Goal: Task Accomplishment & Management: Manage account settings

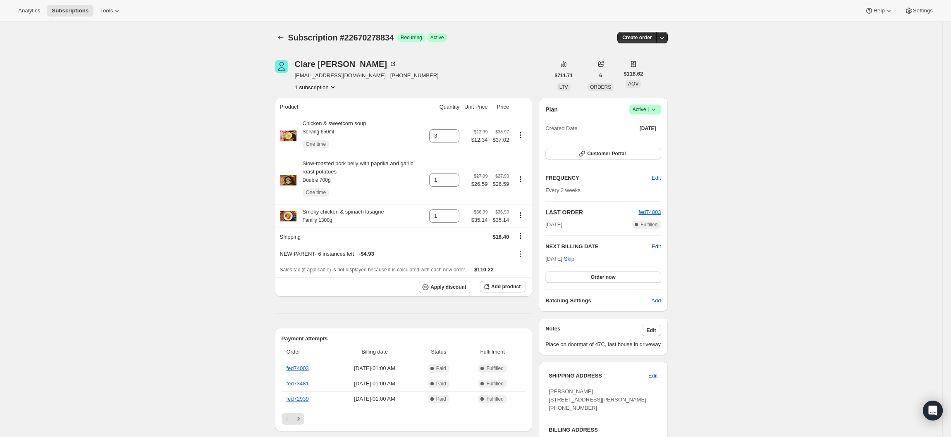
click at [658, 249] on span "Edit" at bounding box center [655, 247] width 9 height 8
click at [596, 262] on input "[DATE]" at bounding box center [602, 262] width 115 height 14
type input "[DATE]"
click at [633, 279] on button "Save" at bounding box center [602, 279] width 115 height 12
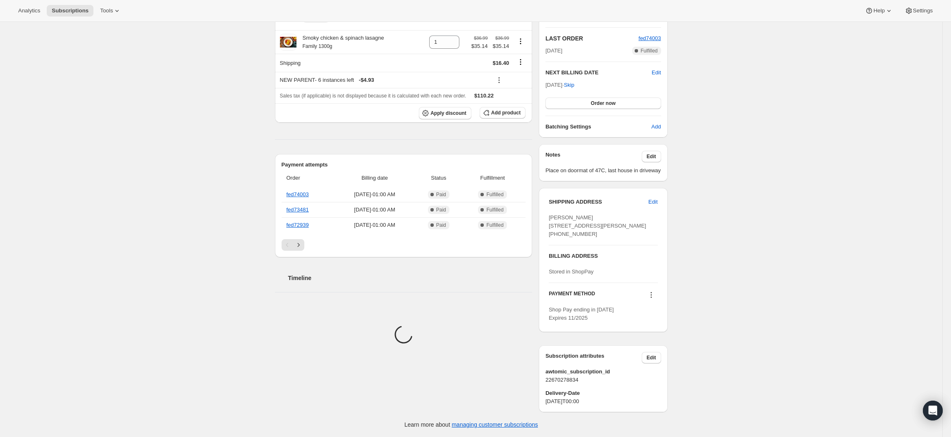
scroll to position [331, 0]
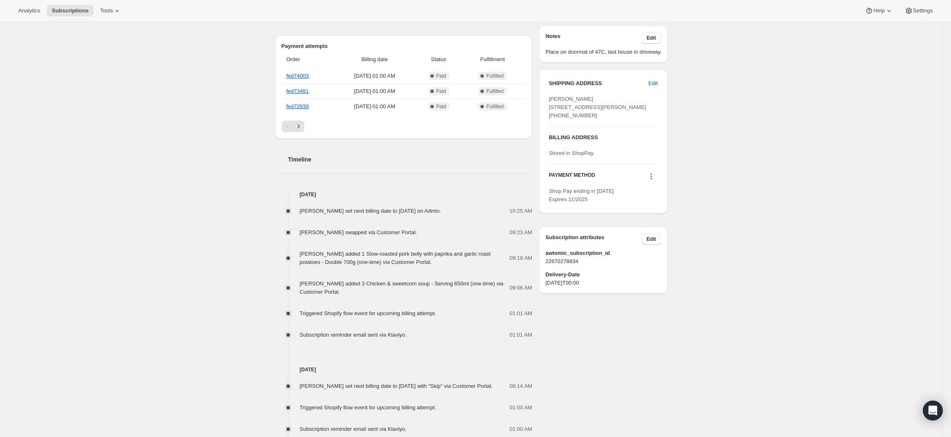
click at [629, 352] on div "[PERSON_NAME] [EMAIL_ADDRESS][DOMAIN_NAME] · [PHONE_NUMBER] 1 subscription $711…" at bounding box center [467, 294] width 399 height 1080
click at [655, 243] on span "Edit" at bounding box center [651, 239] width 10 height 7
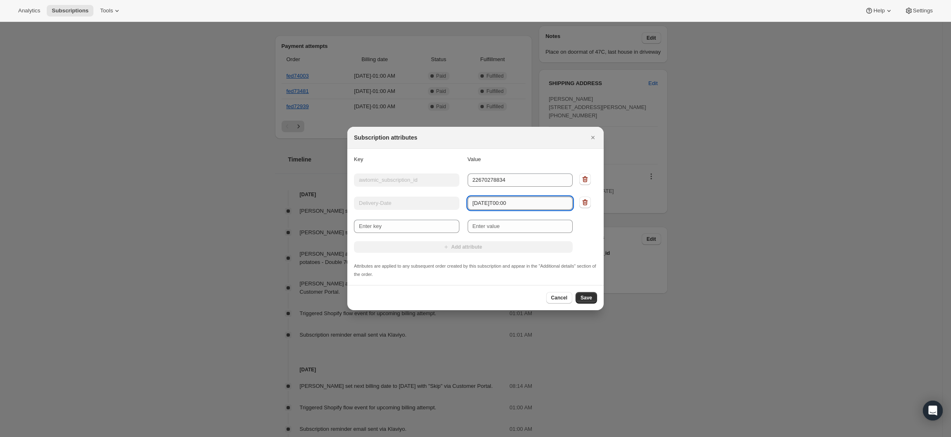
click at [498, 205] on input "[DATE]T00:00" at bounding box center [519, 203] width 105 height 13
click at [491, 205] on input "[DATE]T00:00" at bounding box center [519, 203] width 105 height 13
type input "[DATE]T00:00"
click at [592, 300] on button "Save" at bounding box center [585, 298] width 21 height 12
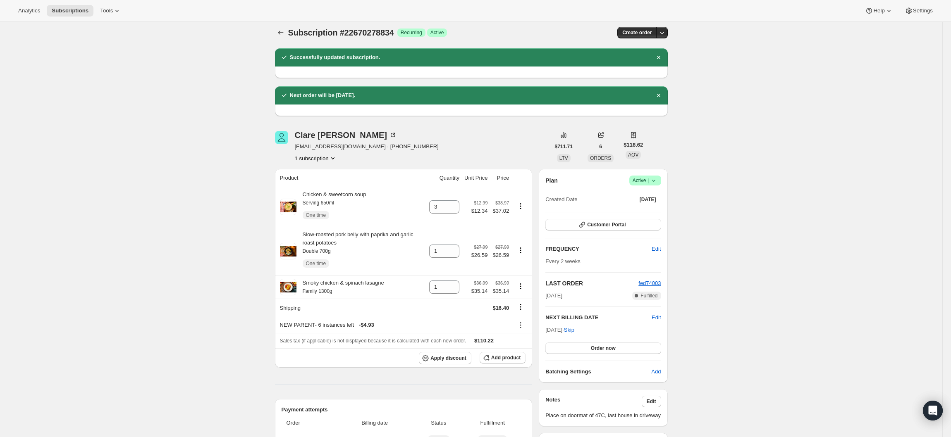
scroll to position [0, 0]
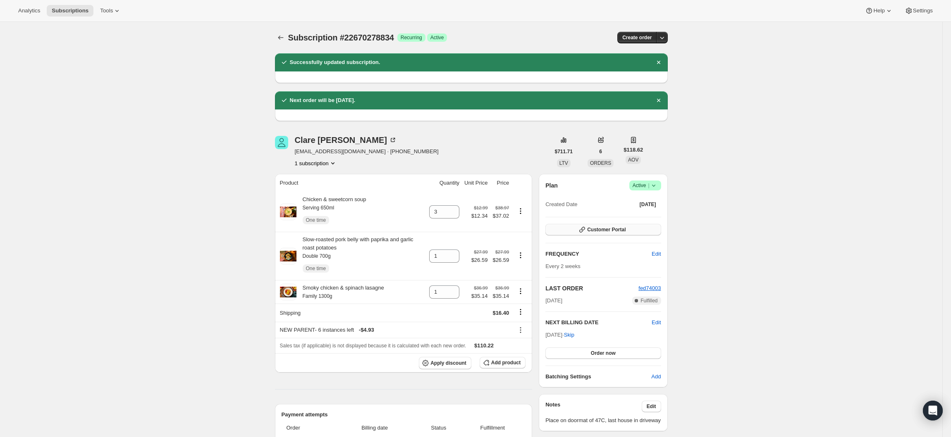
click at [621, 230] on span "Customer Portal" at bounding box center [606, 229] width 38 height 7
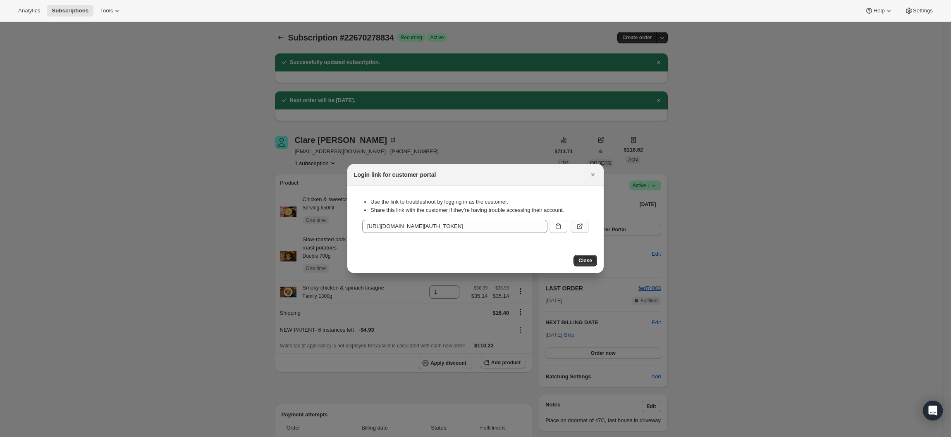
click at [585, 224] on button ":rjh:" at bounding box center [579, 226] width 18 height 13
click at [589, 170] on button "Close" at bounding box center [593, 175] width 12 height 12
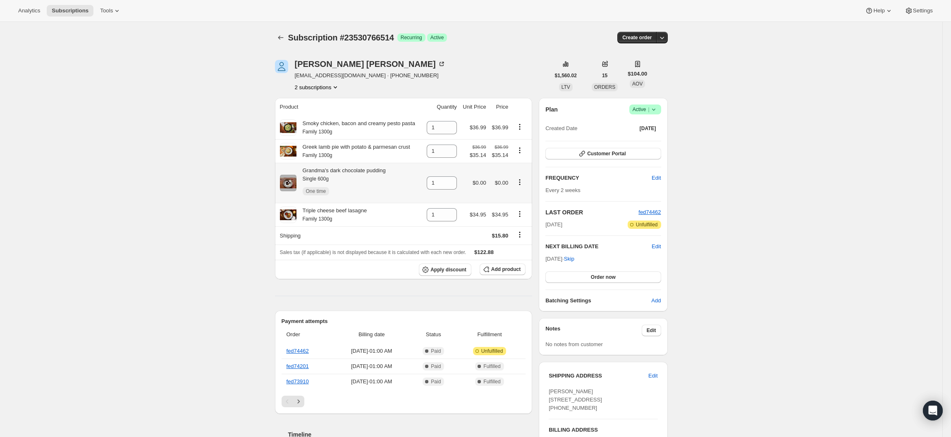
click at [520, 181] on icon "Product actions" at bounding box center [519, 179] width 1 height 1
click at [503, 226] on span "Remove" at bounding box center [508, 228] width 20 height 6
type input "0"
click at [306, 354] on link "fed74462" at bounding box center [297, 351] width 22 height 6
